Goal: Information Seeking & Learning: Learn about a topic

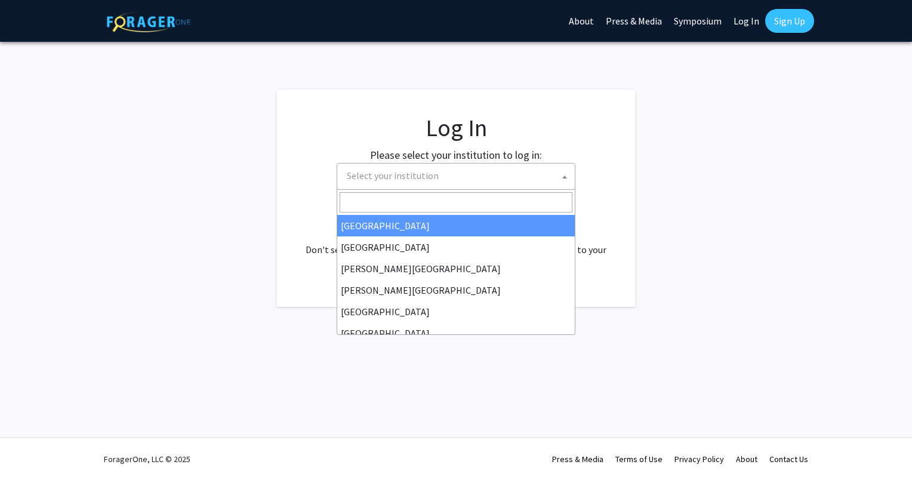
click at [473, 179] on span "Select your institution" at bounding box center [458, 176] width 233 height 24
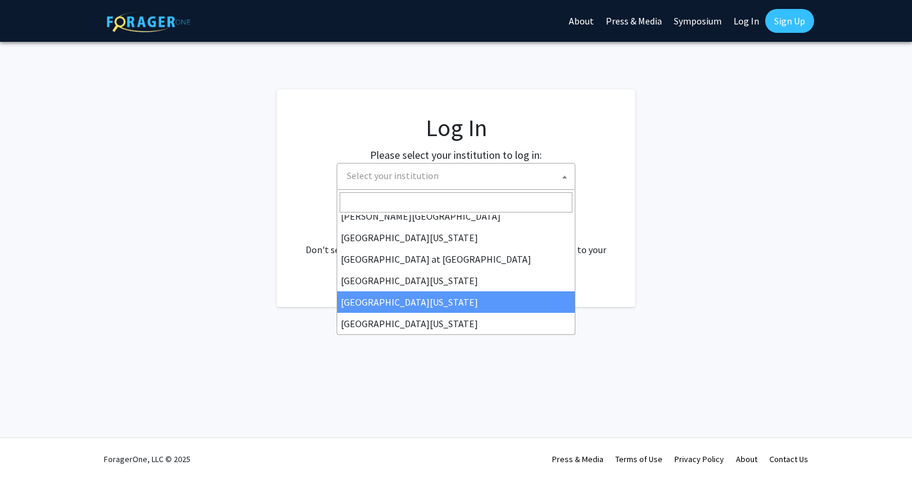
scroll to position [412, 0]
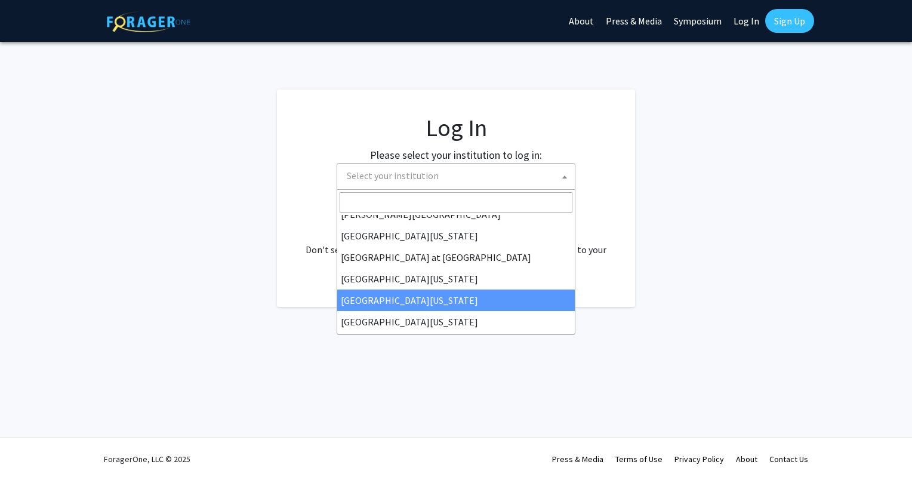
select select "31"
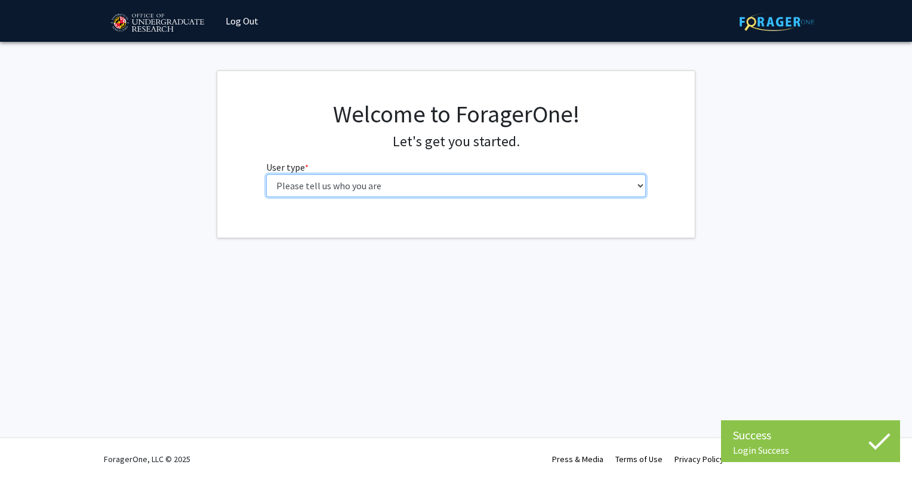
click at [380, 186] on select "Please tell us who you are Undergraduate Student Master's Student Doctoral Cand…" at bounding box center [456, 185] width 380 height 23
select select "1: undergrad"
click at [266, 174] on select "Please tell us who you are Undergraduate Student Master's Student Doctoral Cand…" at bounding box center [456, 185] width 380 height 23
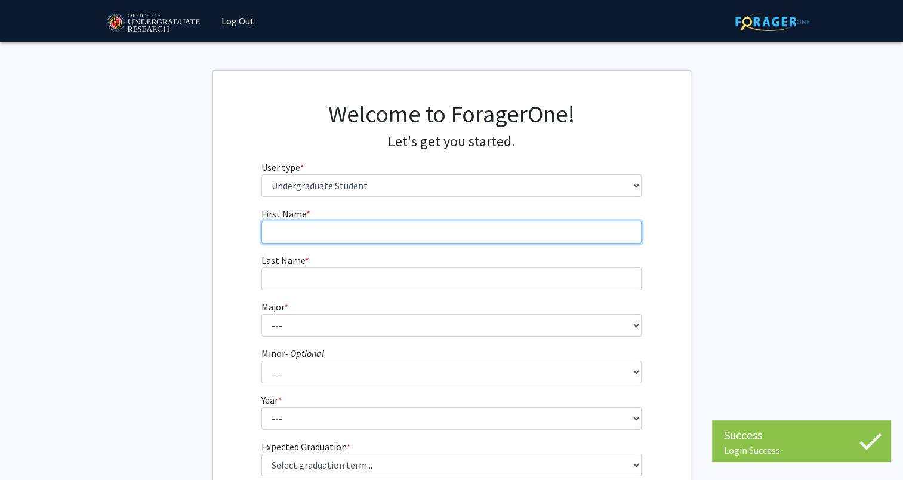
click at [390, 231] on input "First Name * required" at bounding box center [451, 232] width 380 height 23
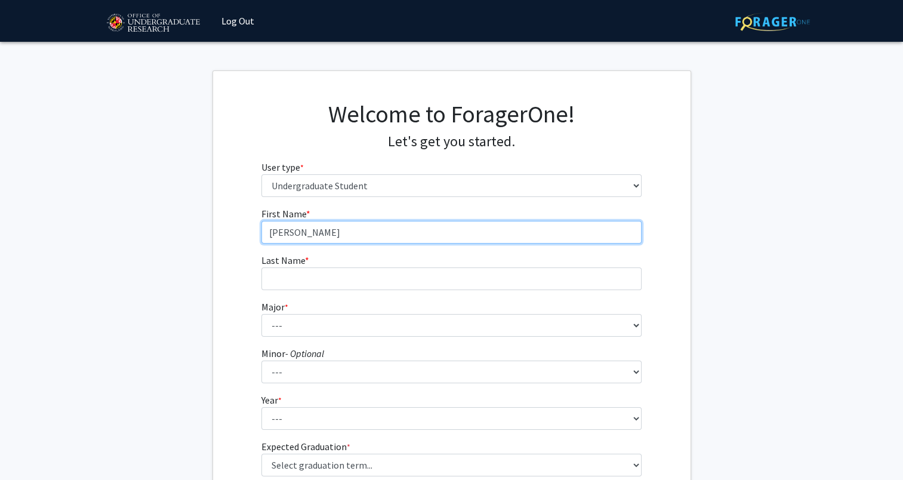
type input "[PERSON_NAME]"
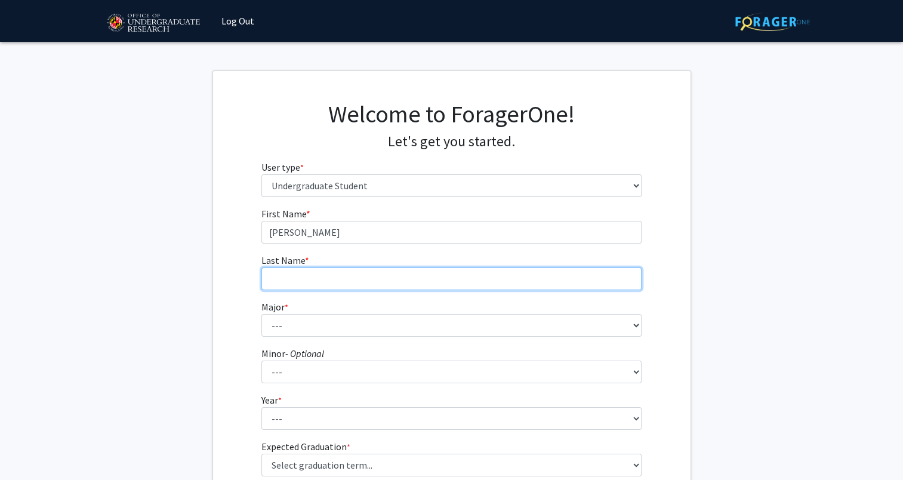
click at [361, 277] on input "Last Name * required" at bounding box center [451, 278] width 380 height 23
type input "[PERSON_NAME]"
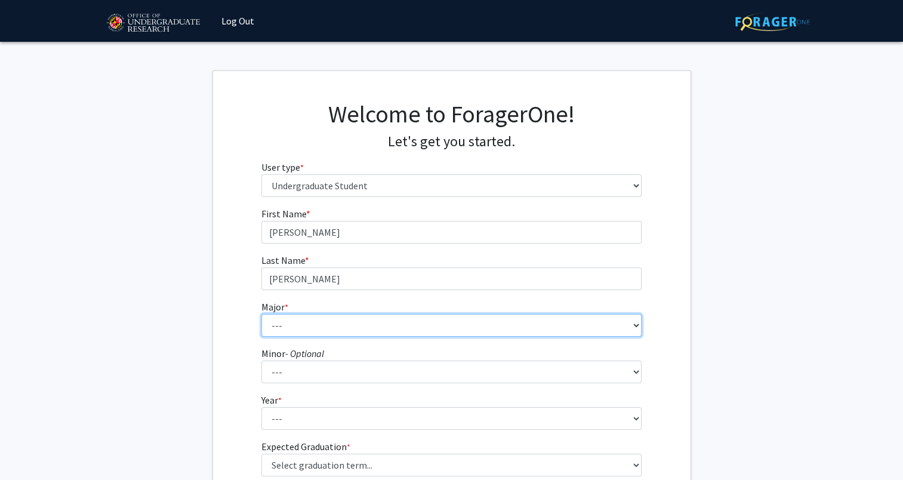
click at [361, 319] on select "--- Accounting Aerospace Engineering African American and Africana Studies Agri…" at bounding box center [451, 325] width 380 height 23
select select "56: 2357"
click at [261, 314] on select "--- Accounting Aerospace Engineering African American and Africana Studies Agri…" at bounding box center [451, 325] width 380 height 23
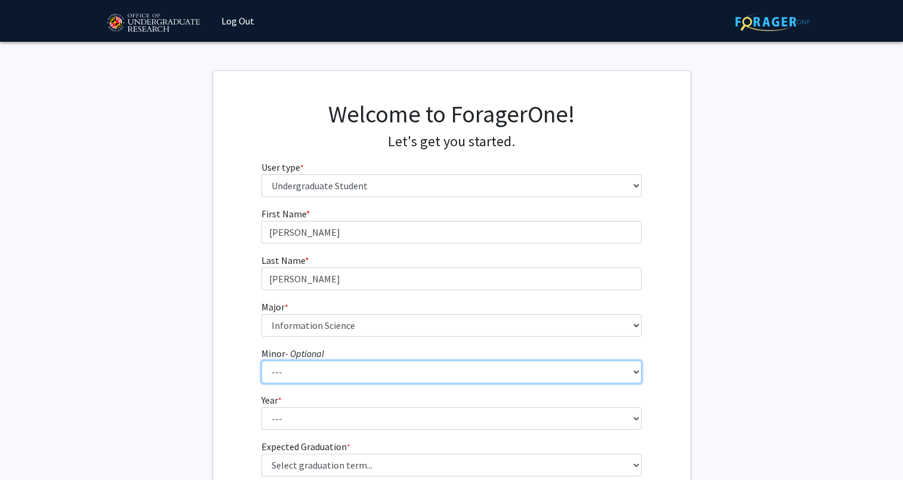
click at [325, 363] on select "--- Actuarial Mathematics Advanced Cybersecurity Experience for Students Africa…" at bounding box center [451, 372] width 380 height 23
select select "34: 1837"
click at [261, 361] on select "--- Actuarial Mathematics Advanced Cybersecurity Experience for Students Africa…" at bounding box center [451, 372] width 380 height 23
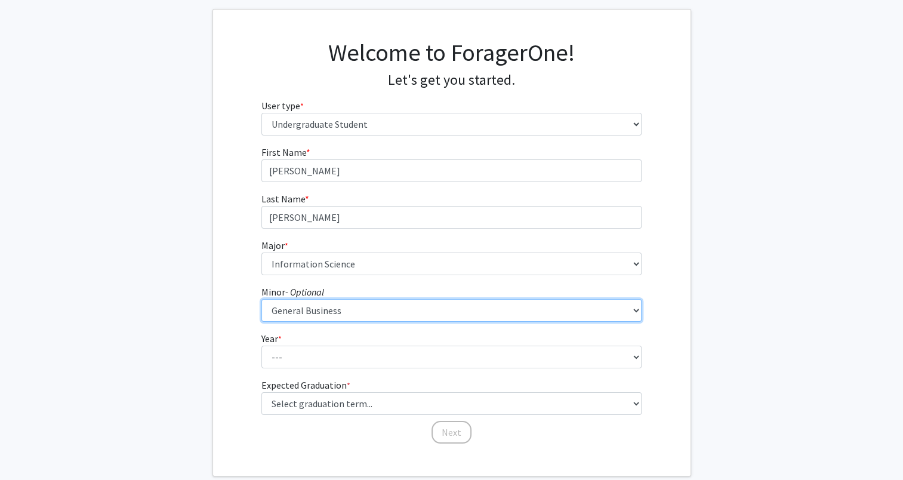
scroll to position [72, 0]
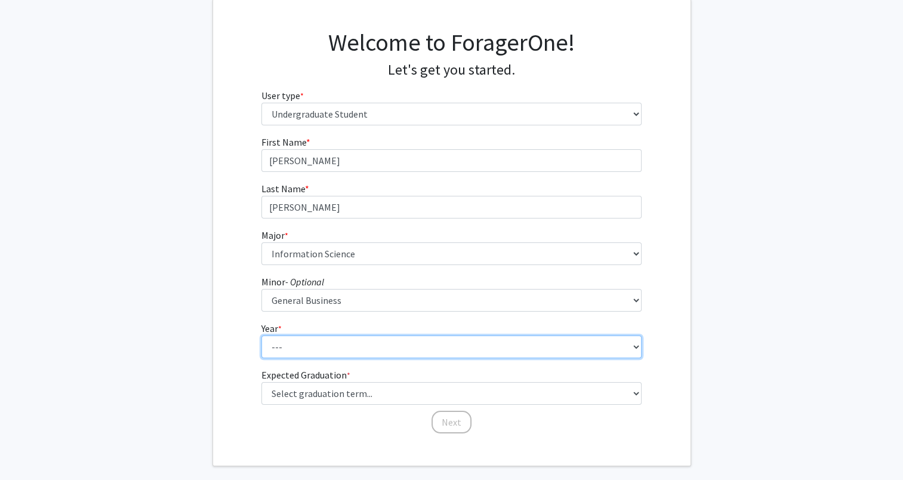
click at [334, 352] on select "--- First-year Sophomore Junior Senior Postbaccalaureate Certificate" at bounding box center [451, 346] width 380 height 23
select select "3: junior"
click at [261, 335] on select "--- First-year Sophomore Junior Senior Postbaccalaureate Certificate" at bounding box center [451, 346] width 380 height 23
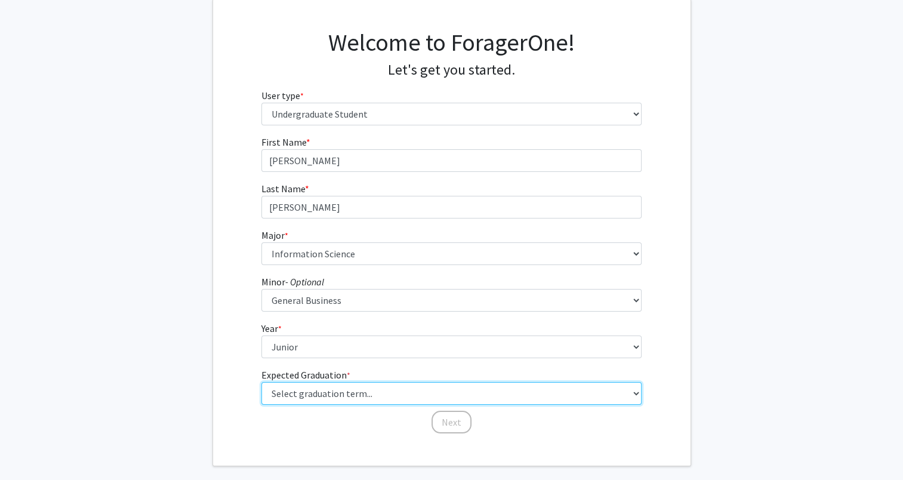
click at [320, 392] on select "Select graduation term... Spring 2025 Summer 2025 Fall 2025 Winter 2025 Spring …" at bounding box center [451, 393] width 380 height 23
select select "9: spring_2027"
click at [261, 382] on select "Select graduation term... Spring 2025 Summer 2025 Fall 2025 Winter 2025 Spring …" at bounding box center [451, 393] width 380 height 23
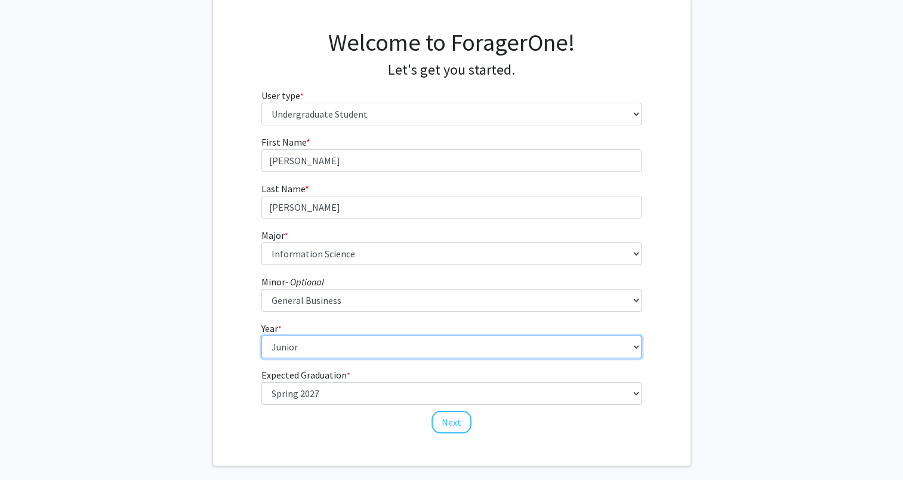
click at [324, 339] on select "--- First-year Sophomore Junior Senior Postbaccalaureate Certificate" at bounding box center [451, 346] width 380 height 23
select select "2: sophomore"
click at [261, 335] on select "--- First-year Sophomore Junior Senior Postbaccalaureate Certificate" at bounding box center [451, 346] width 380 height 23
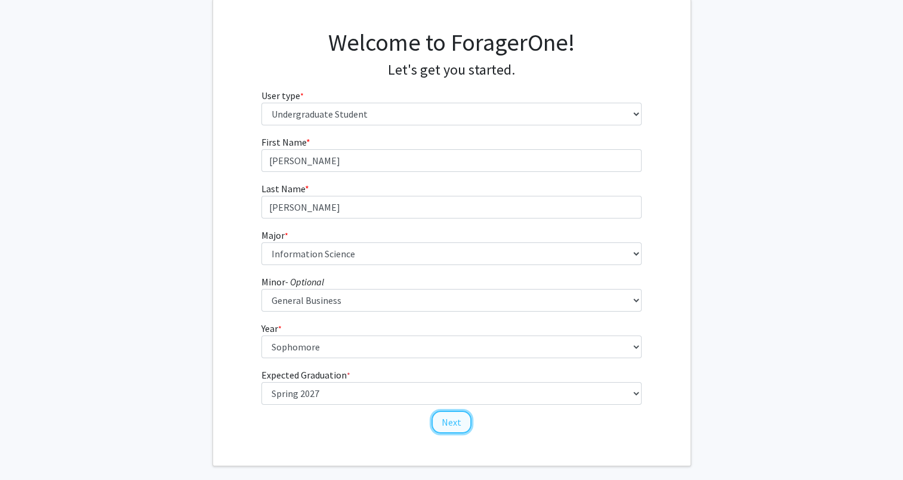
click at [454, 424] on button "Next" at bounding box center [452, 422] width 40 height 23
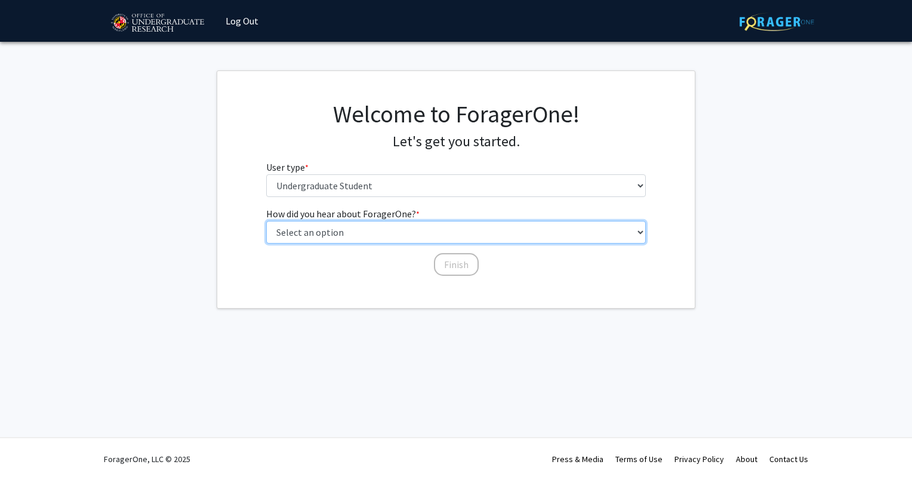
click at [387, 229] on select "Select an option Peer/student recommendation Faculty/staff recommendation Unive…" at bounding box center [456, 232] width 380 height 23
select select "1: peer_recommendation"
click at [266, 221] on select "Select an option Peer/student recommendation Faculty/staff recommendation Unive…" at bounding box center [456, 232] width 380 height 23
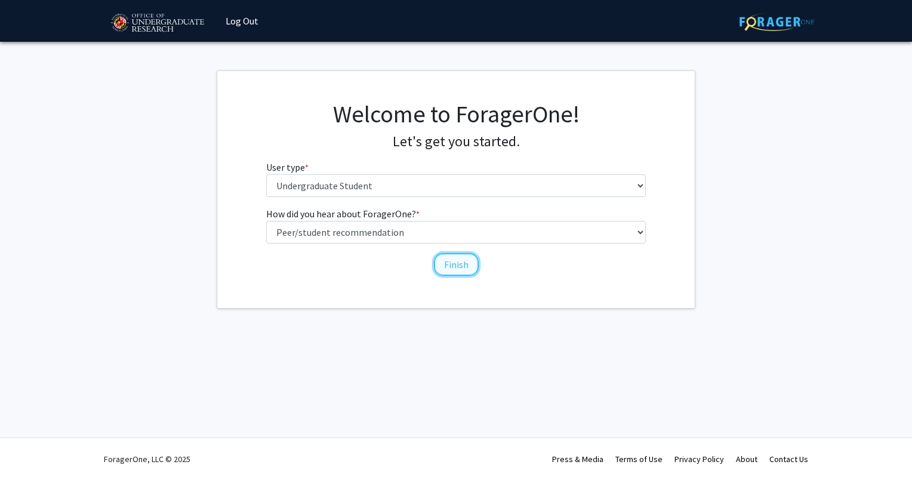
click at [462, 263] on button "Finish" at bounding box center [456, 264] width 45 height 23
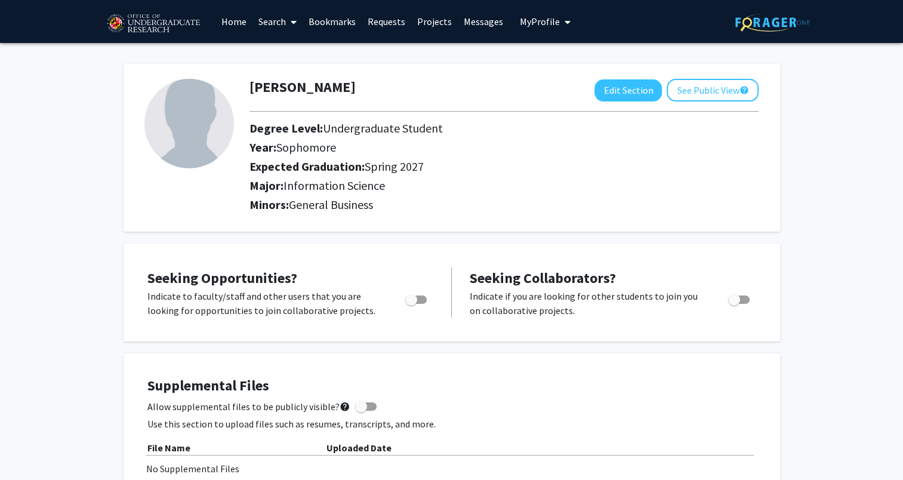
click at [433, 21] on link "Projects" at bounding box center [434, 22] width 47 height 42
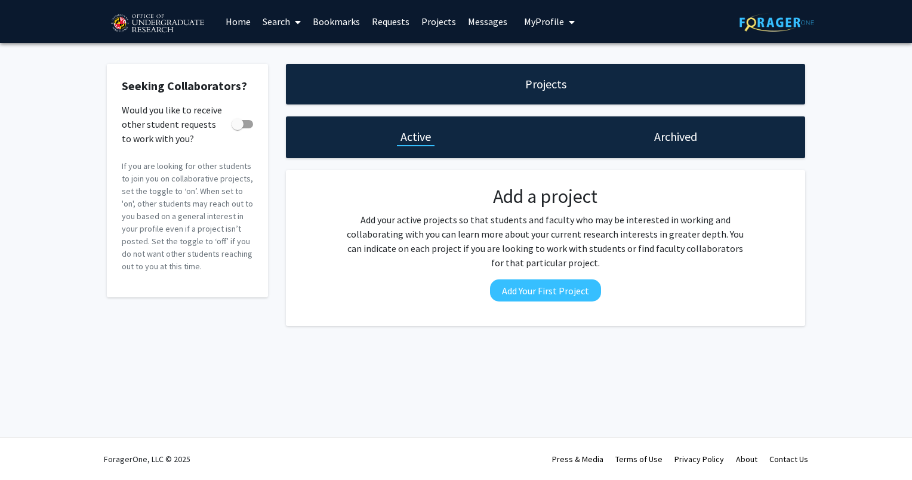
click at [270, 19] on link "Search" at bounding box center [282, 22] width 50 height 42
click at [298, 53] on span "Faculty/Staff" at bounding box center [301, 55] width 88 height 24
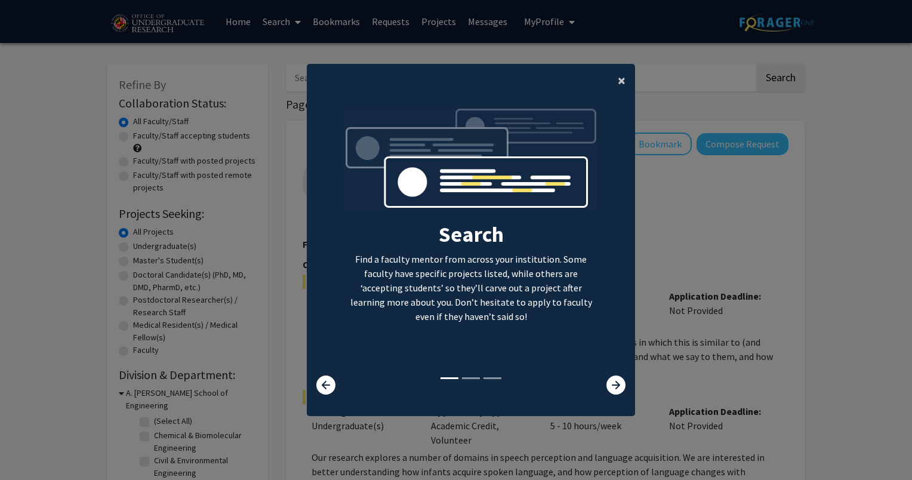
click at [618, 80] on span "×" at bounding box center [622, 80] width 8 height 19
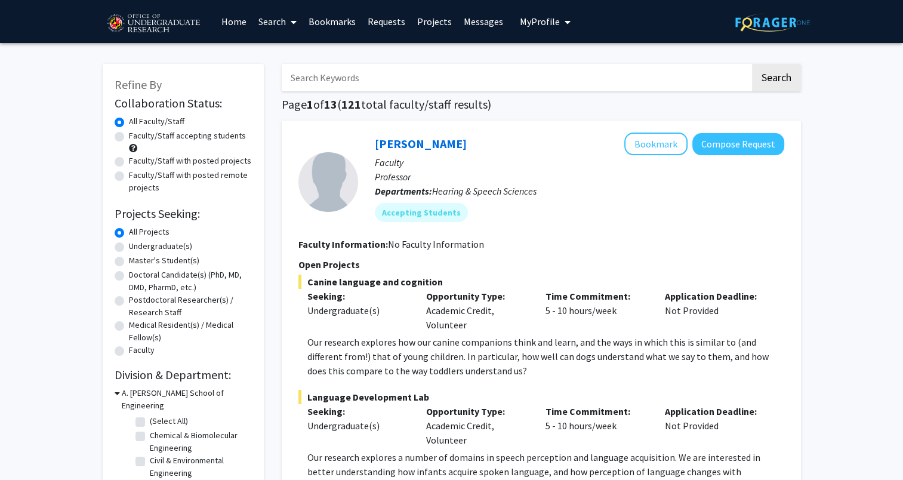
click at [154, 245] on label "Undergraduate(s)" at bounding box center [160, 246] width 63 height 13
click at [137, 245] on input "Undergraduate(s)" at bounding box center [133, 244] width 8 height 8
radio input "true"
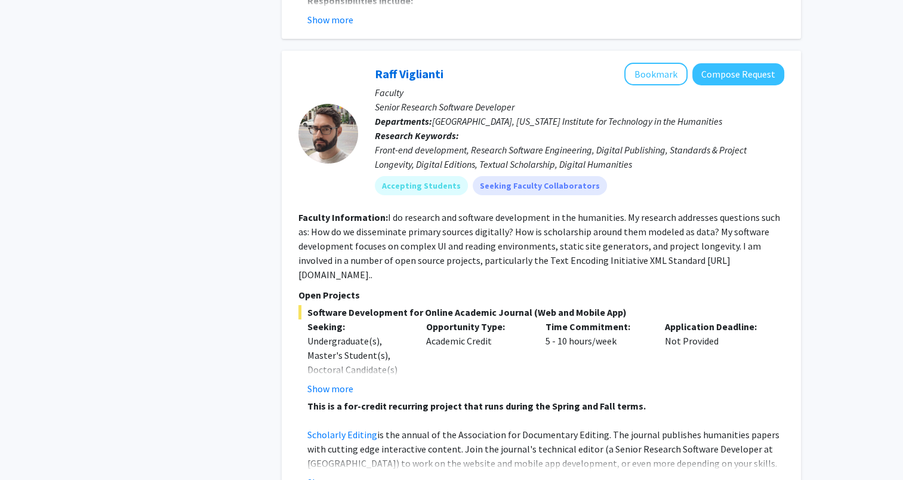
scroll to position [4490, 0]
click at [330, 380] on button "Show more" at bounding box center [330, 387] width 46 height 14
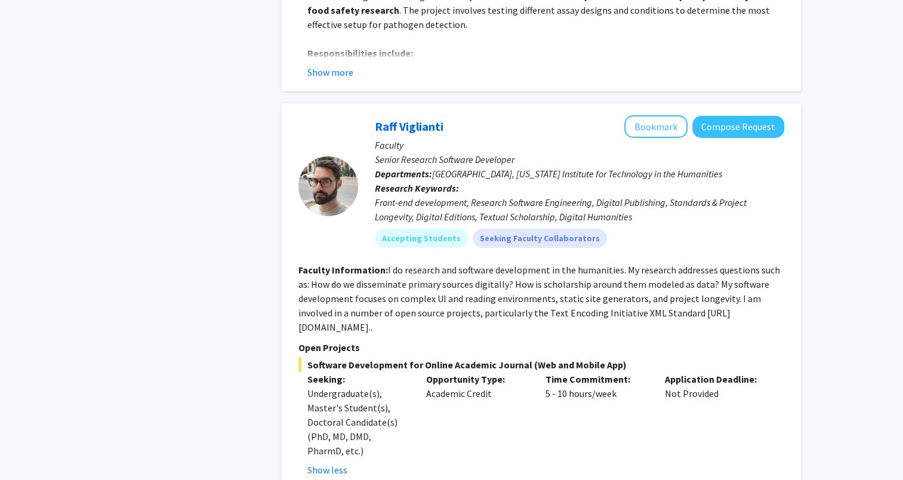
scroll to position [4429, 0]
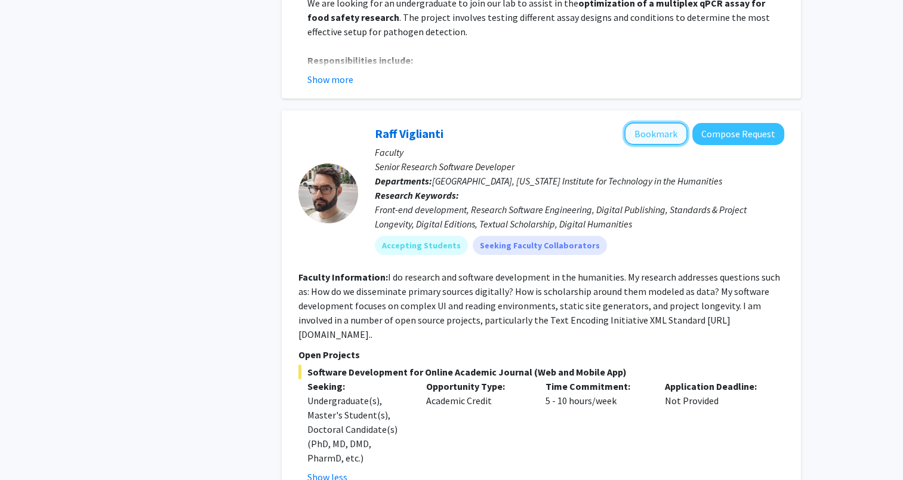
click at [660, 122] on button "Bookmark" at bounding box center [655, 133] width 63 height 23
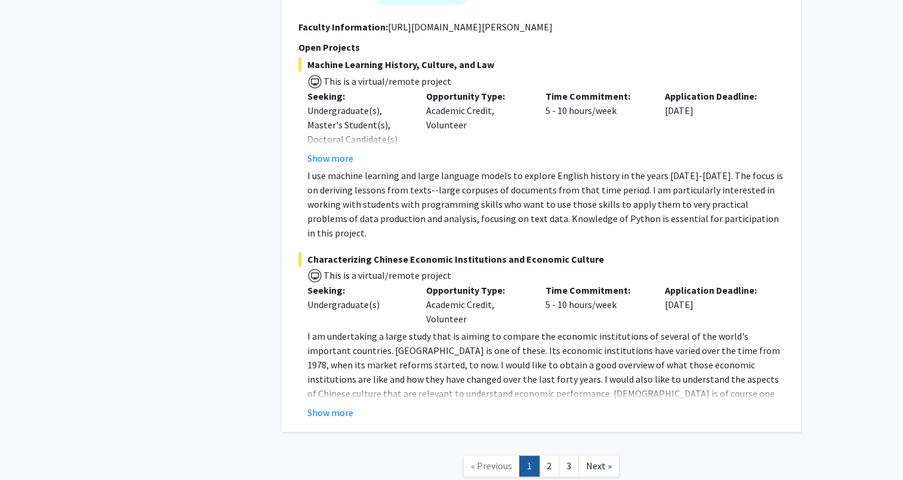
scroll to position [5861, 0]
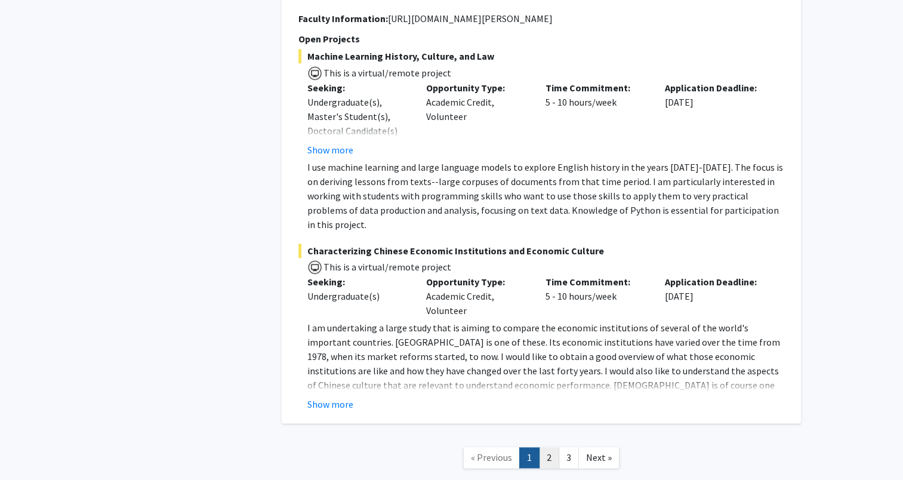
click at [544, 447] on link "2" at bounding box center [549, 457] width 20 height 21
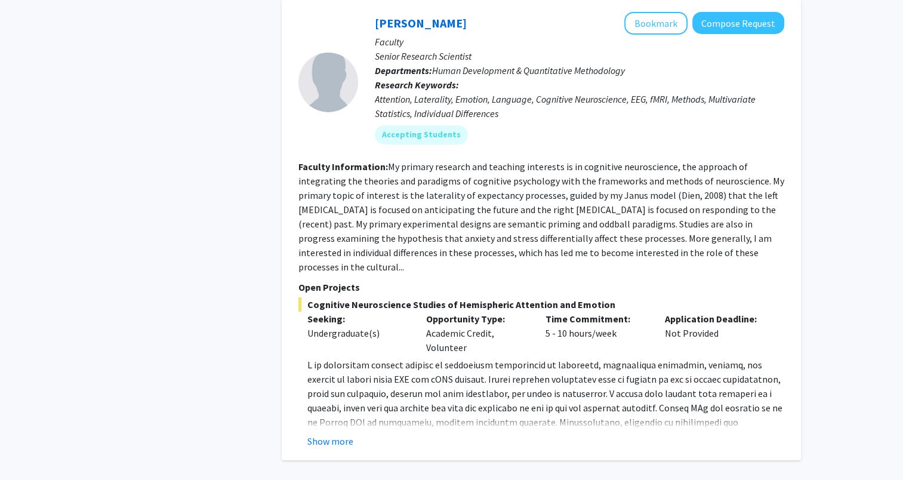
scroll to position [4127, 0]
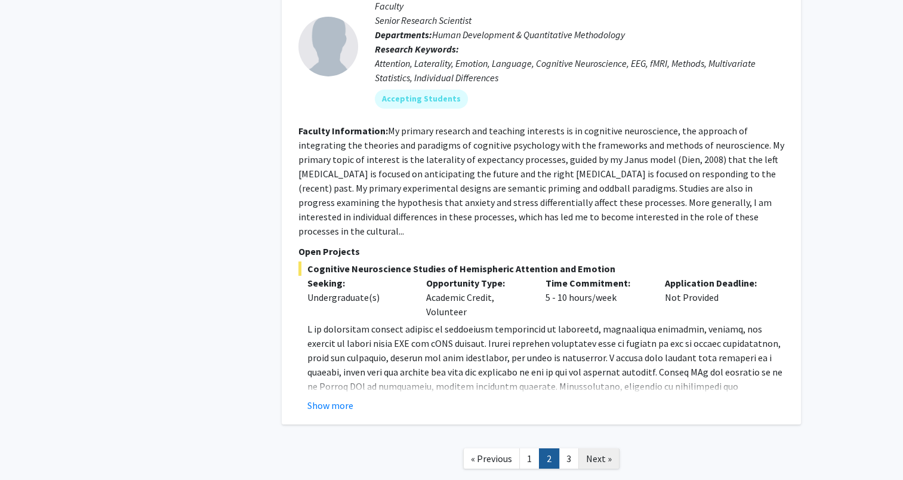
click at [594, 452] on span "Next »" at bounding box center [599, 458] width 26 height 12
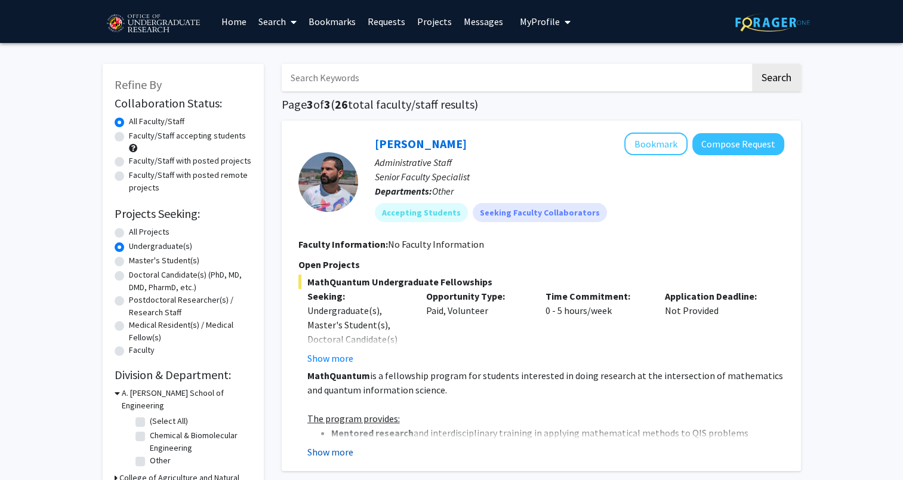
click at [337, 452] on button "Show more" at bounding box center [330, 452] width 46 height 14
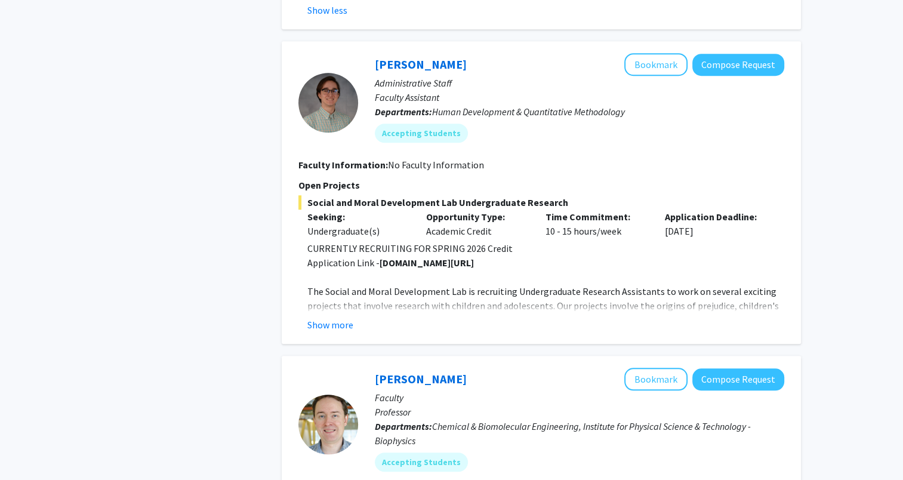
scroll to position [931, 0]
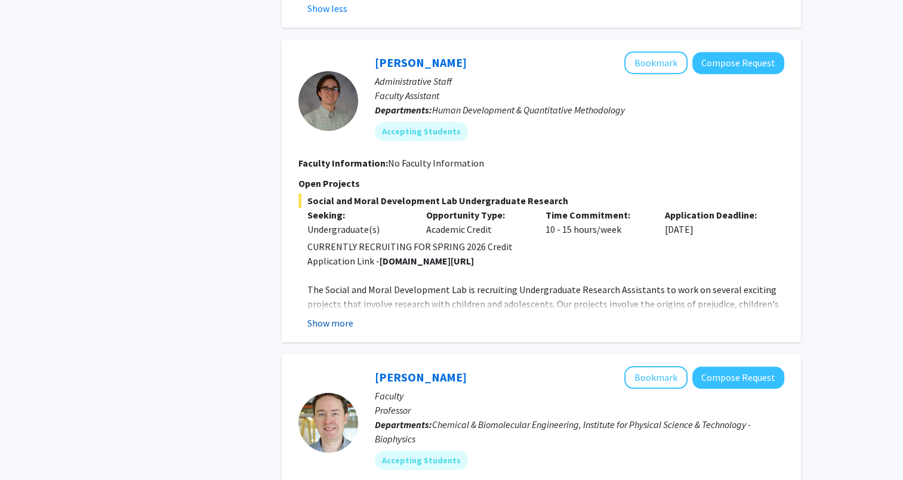
click at [337, 316] on button "Show more" at bounding box center [330, 323] width 46 height 14
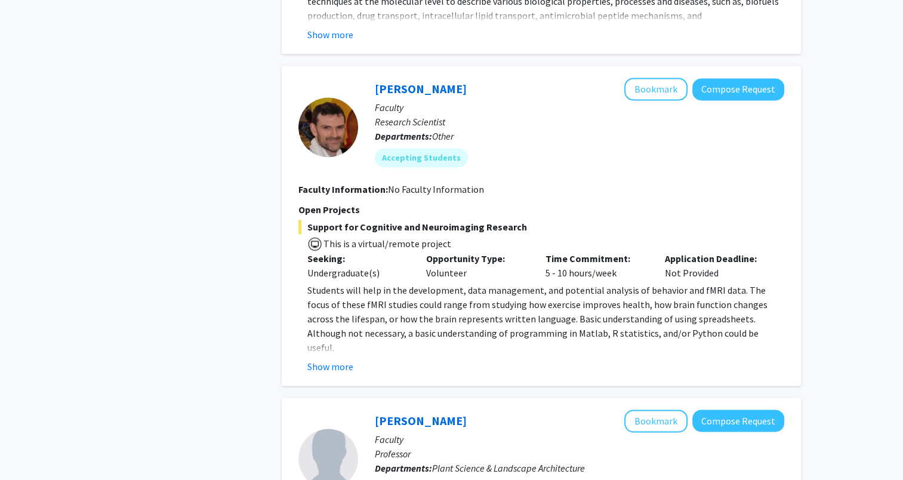
scroll to position [1703, 0]
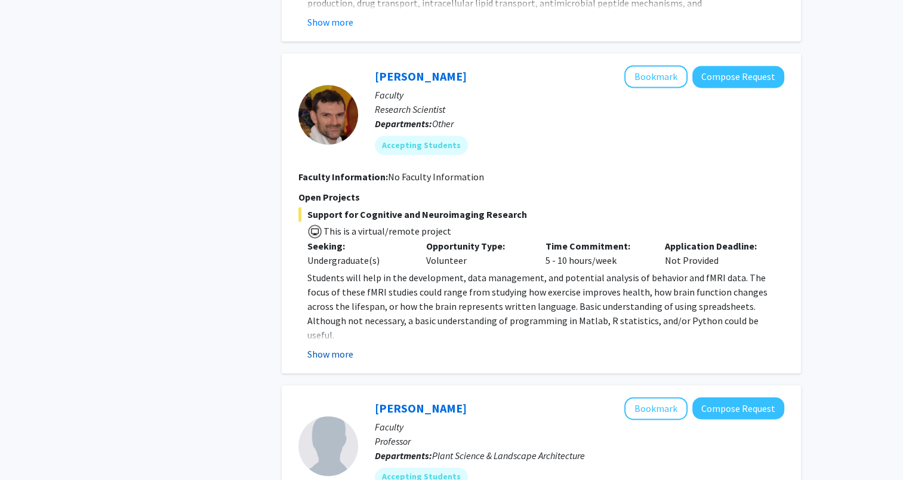
click at [342, 347] on button "Show more" at bounding box center [330, 354] width 46 height 14
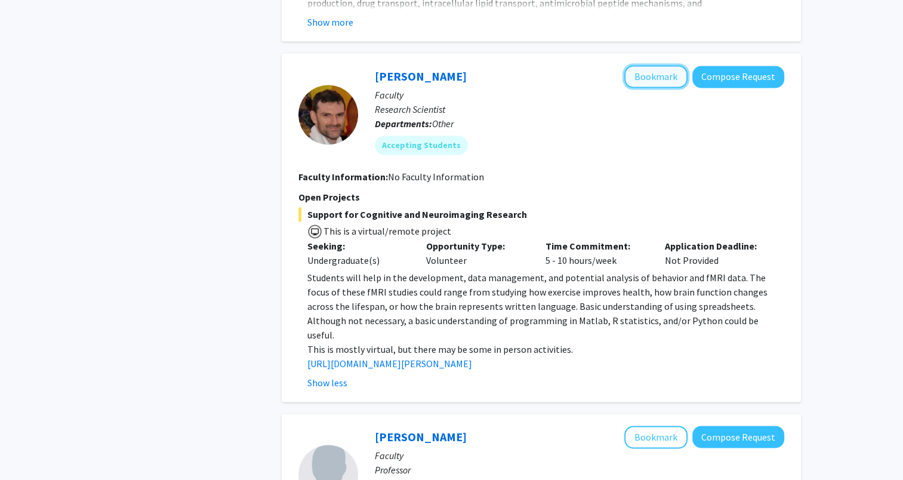
click at [658, 66] on button "Bookmark" at bounding box center [655, 76] width 63 height 23
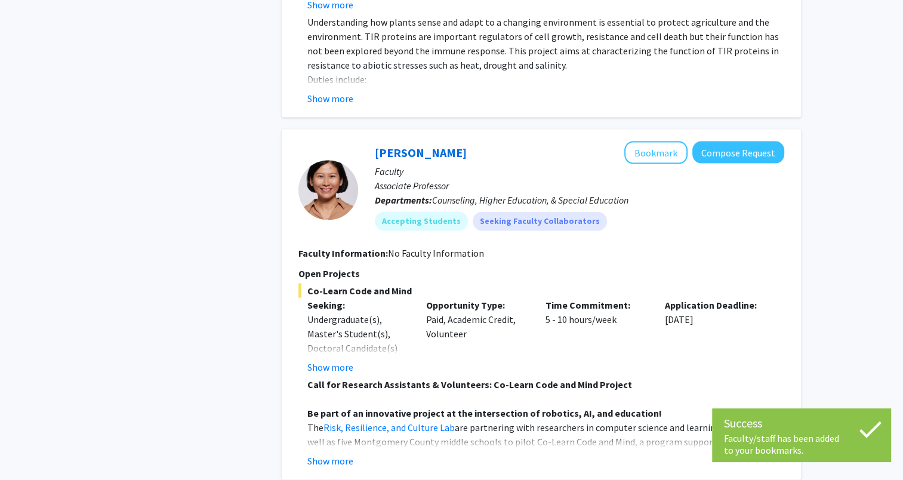
scroll to position [2450, 0]
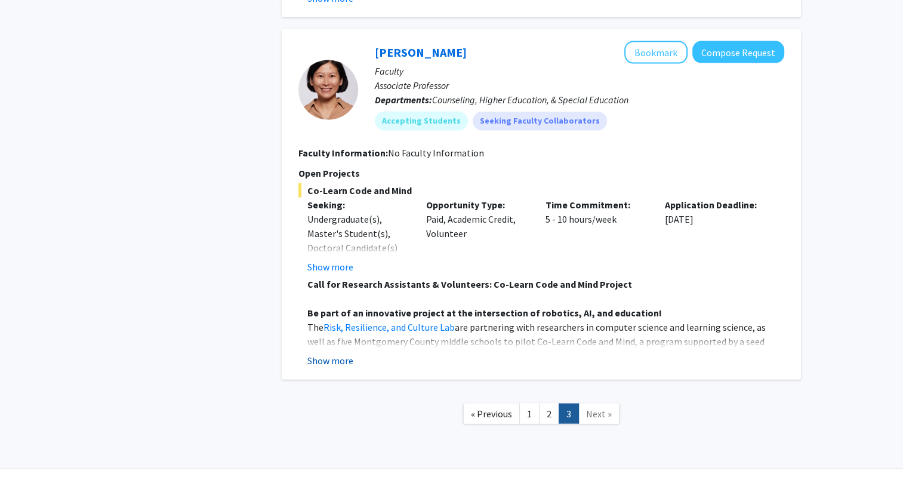
click at [339, 353] on button "Show more" at bounding box center [330, 360] width 46 height 14
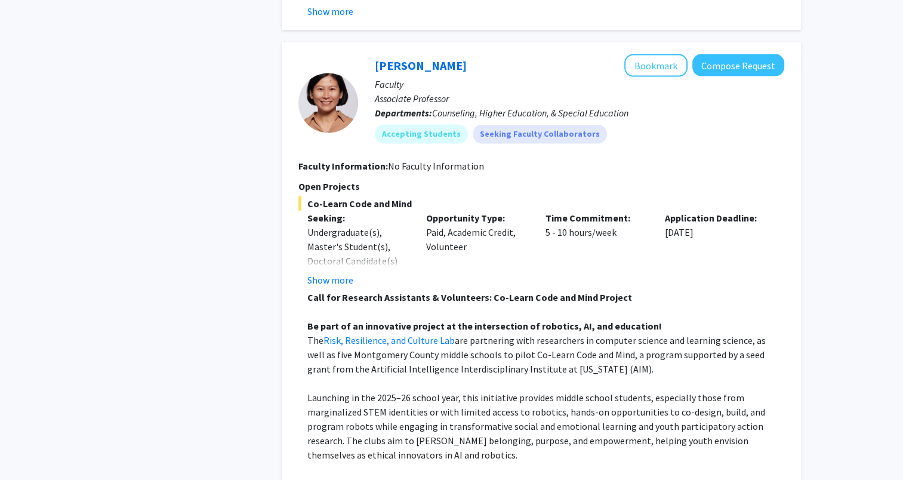
scroll to position [2436, 0]
click at [654, 55] on button "Bookmark" at bounding box center [655, 66] width 63 height 23
